Goal: Navigation & Orientation: Find specific page/section

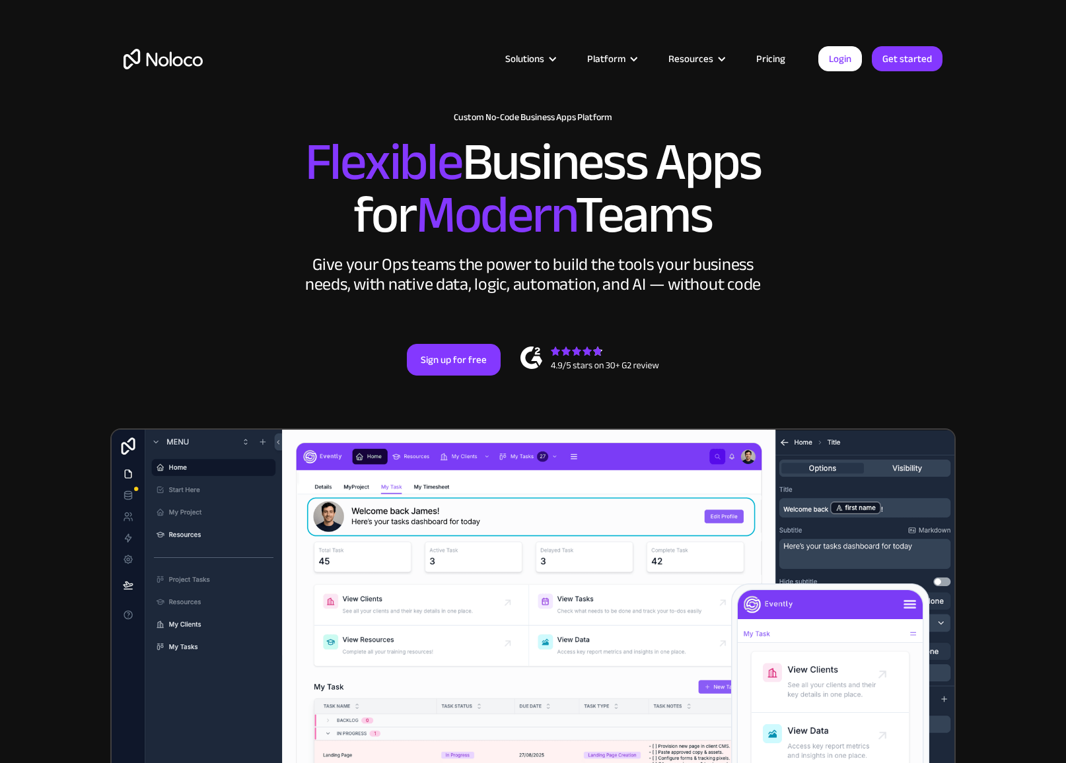
click at [768, 55] on link "Pricing" at bounding box center [771, 58] width 62 height 17
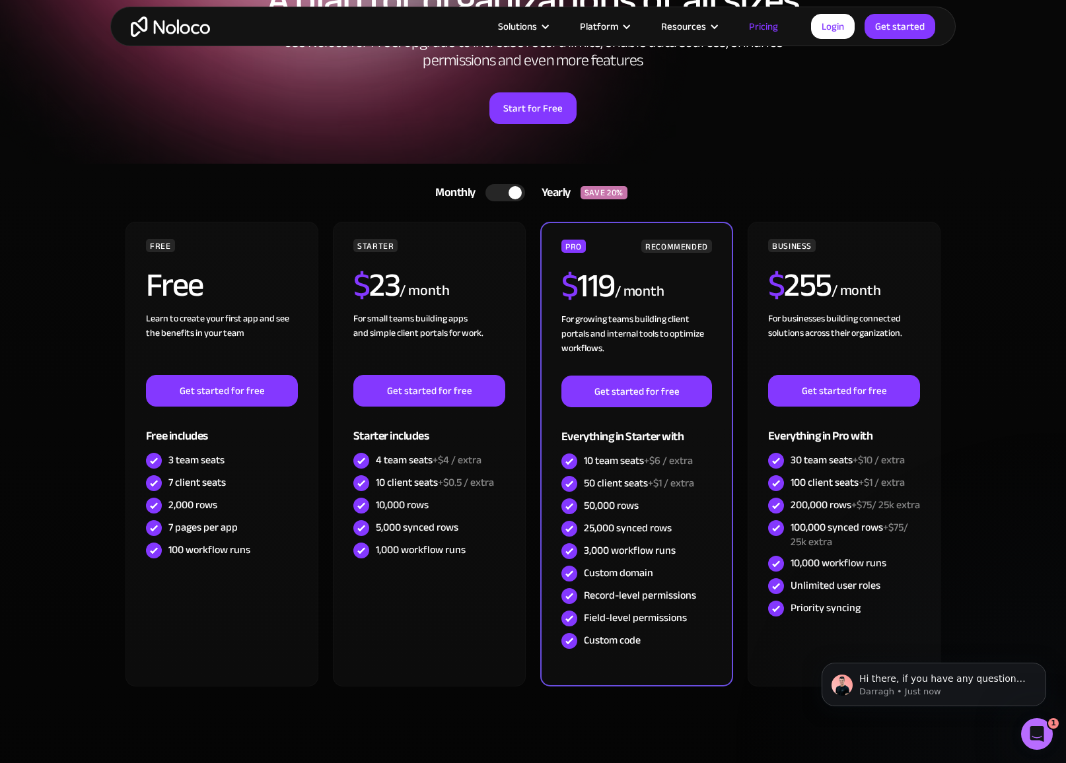
click at [1005, 212] on section "Monthly Yearly SAVE 20% Monthly Yearly SAVE 20% FREE Free Learn to create your …" at bounding box center [533, 480] width 1066 height 633
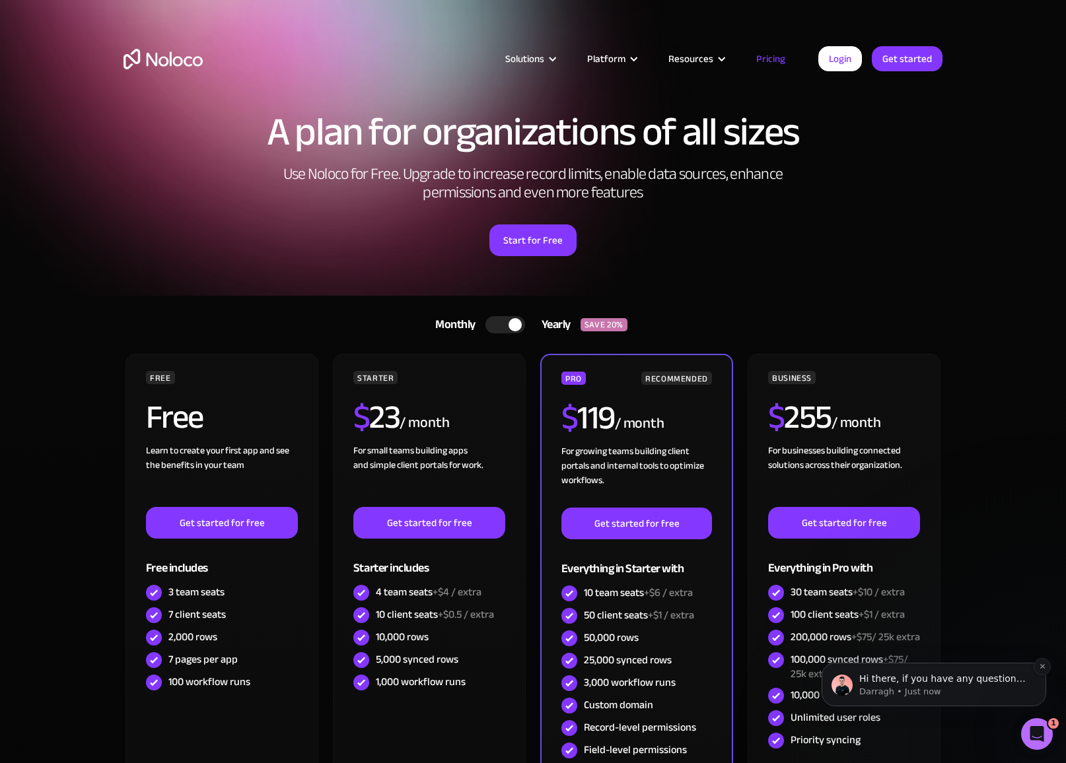
click at [954, 687] on p "Darragh • Just now" at bounding box center [944, 692] width 170 height 12
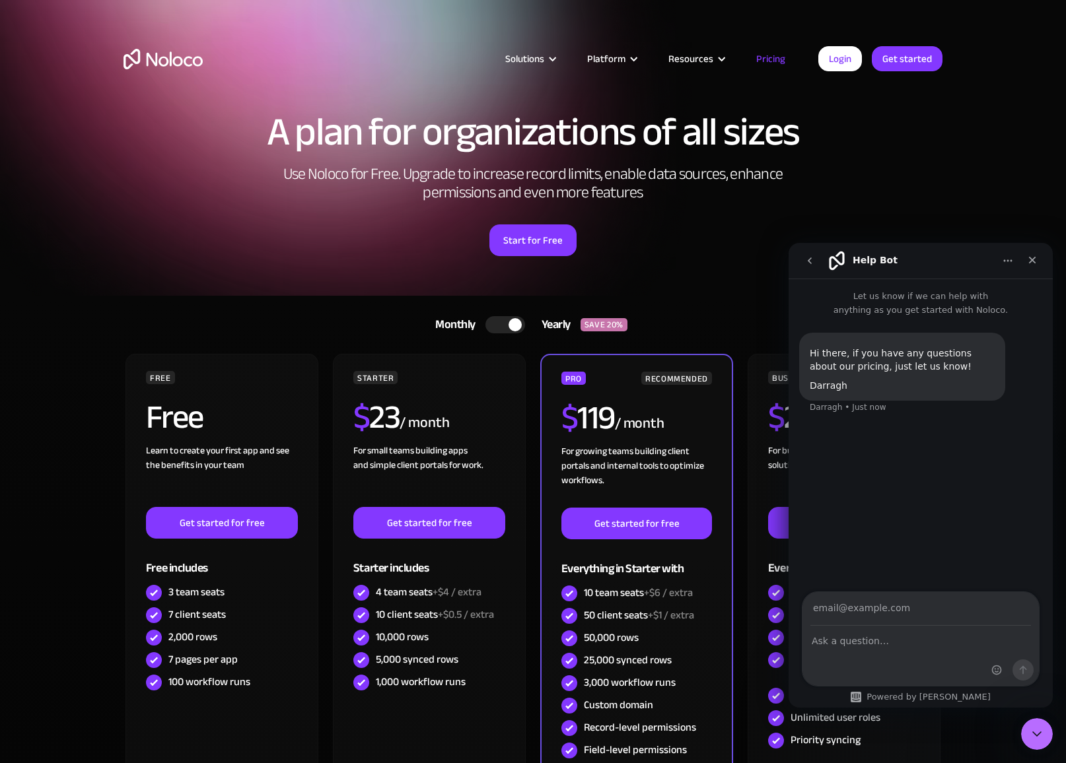
click at [163, 63] on img "home" at bounding box center [162, 59] width 79 height 20
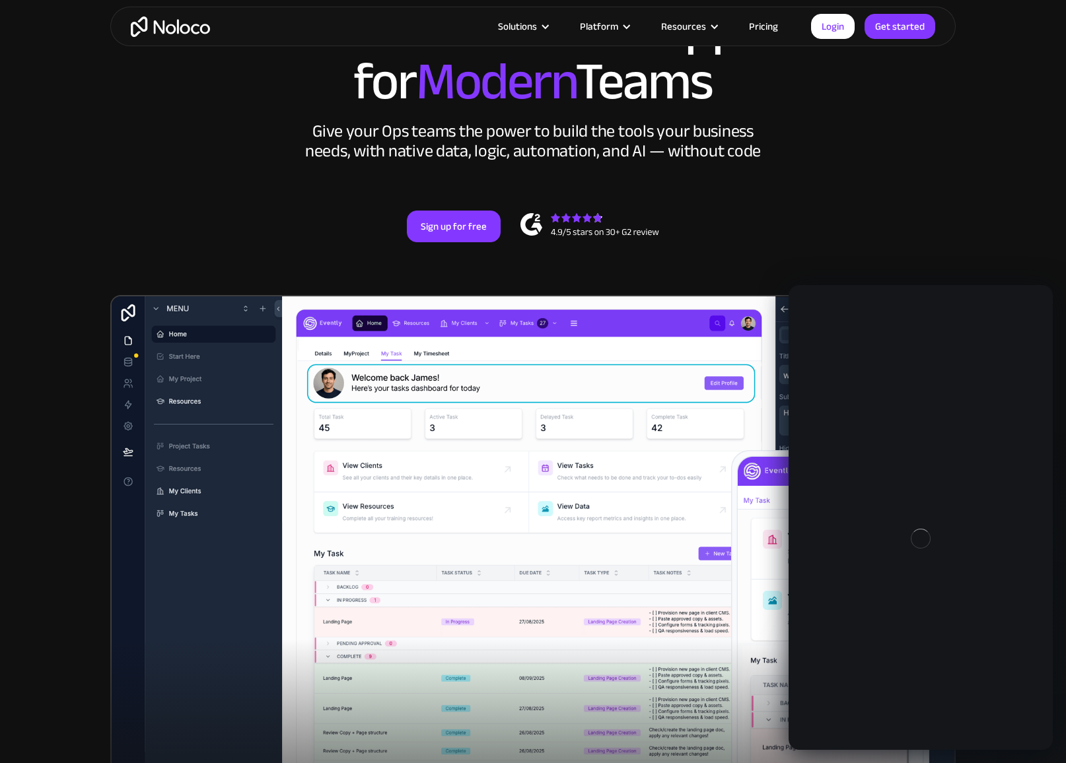
scroll to position [132, 0]
